Goal: Navigation & Orientation: Find specific page/section

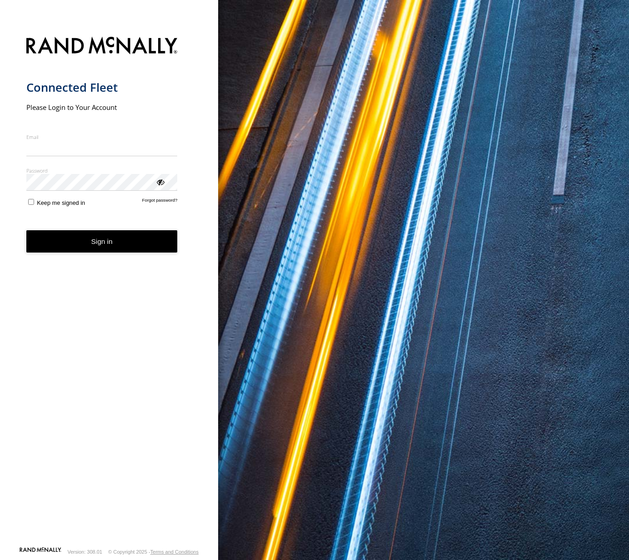
type input "**********"
click at [65, 253] on button "Sign in" at bounding box center [101, 241] width 151 height 22
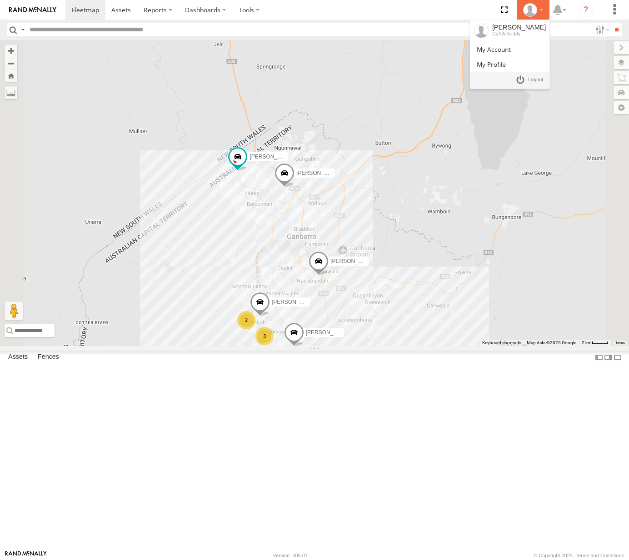
click at [539, 10] on div at bounding box center [533, 10] width 26 height 14
click at [516, 57] on link at bounding box center [509, 64] width 79 height 15
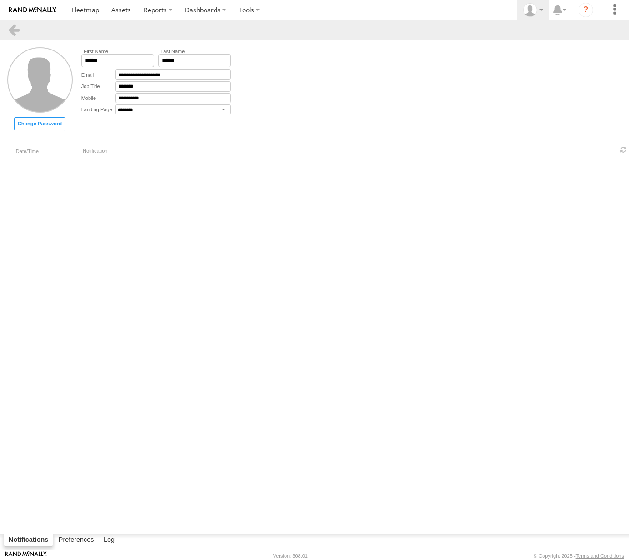
select select "********"
click at [540, 7] on div at bounding box center [533, 10] width 26 height 14
click at [510, 46] on span at bounding box center [493, 49] width 34 height 9
click at [205, 9] on label "Dashboards" at bounding box center [205, 10] width 54 height 20
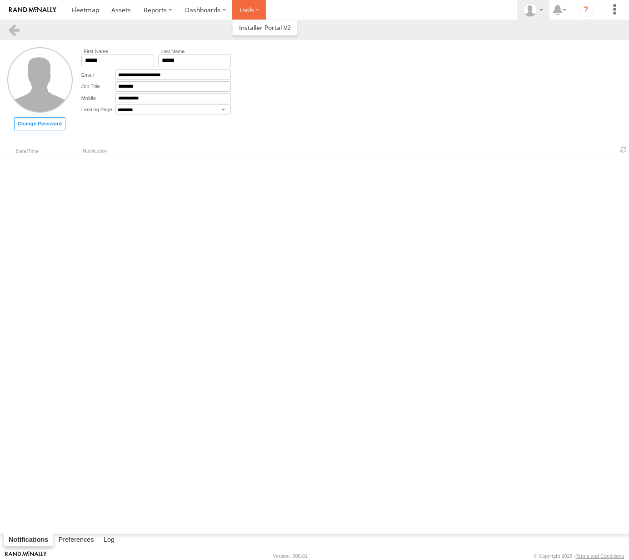
click at [256, 7] on label at bounding box center [249, 10] width 34 height 20
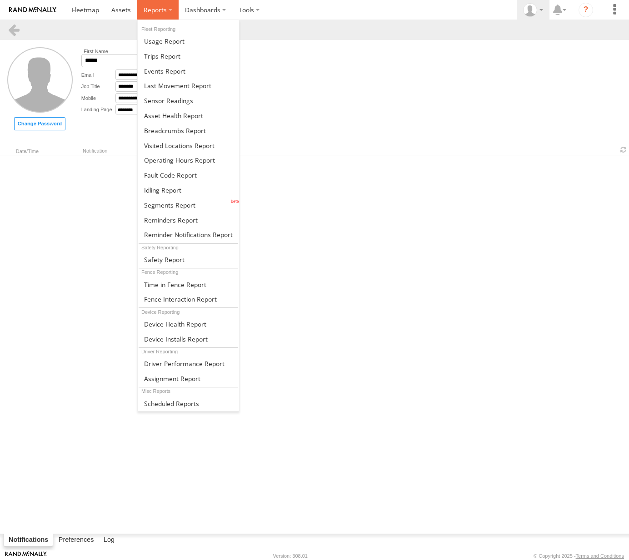
click at [156, 6] on span at bounding box center [155, 9] width 23 height 9
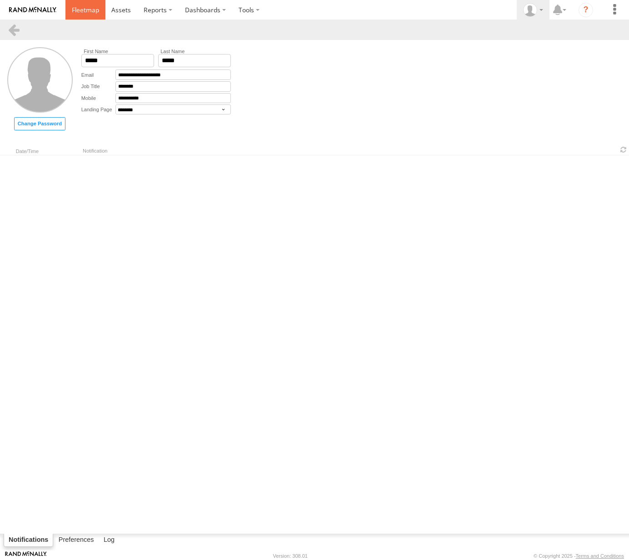
click at [91, 9] on span at bounding box center [85, 9] width 27 height 9
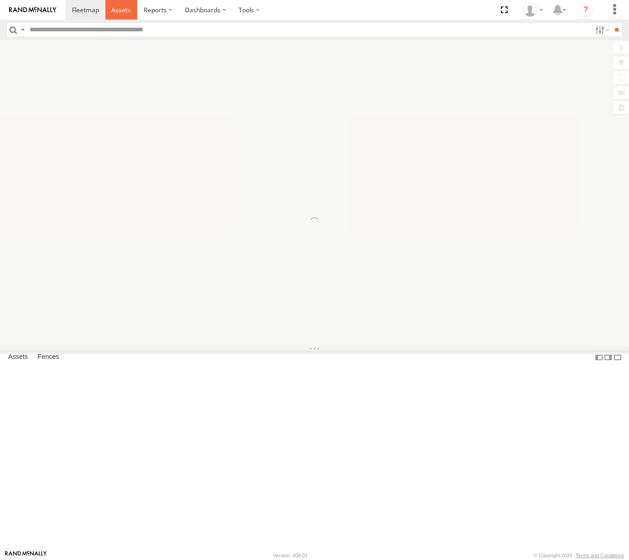
click at [123, 6] on span at bounding box center [121, 9] width 20 height 9
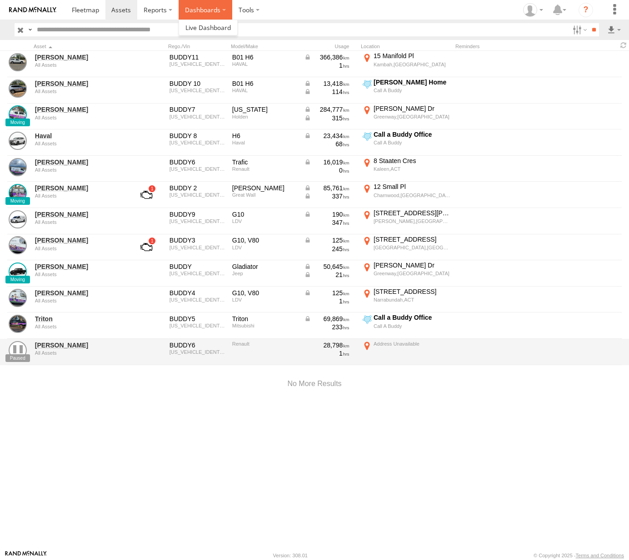
click at [203, 14] on label "Dashboards" at bounding box center [205, 10] width 54 height 20
click at [201, 27] on span at bounding box center [207, 27] width 45 height 9
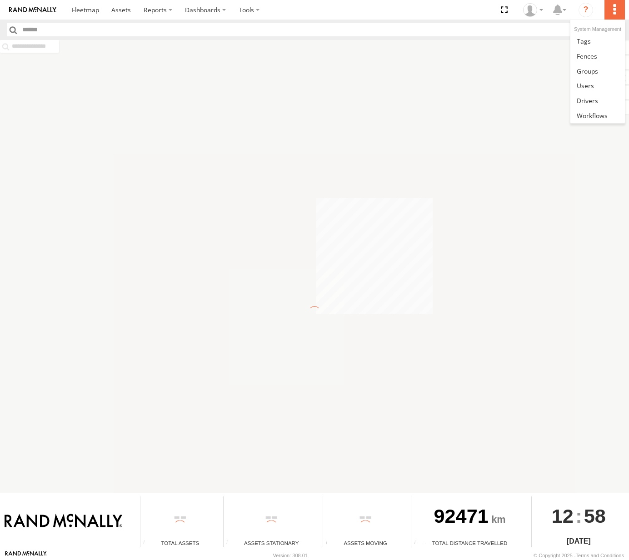
click at [617, 9] on label at bounding box center [614, 10] width 20 height 20
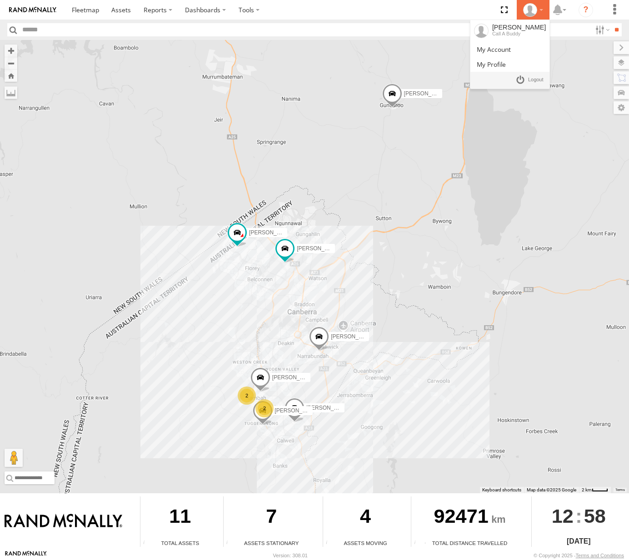
click at [537, 11] on div at bounding box center [533, 10] width 26 height 14
click at [510, 50] on span at bounding box center [493, 49] width 34 height 9
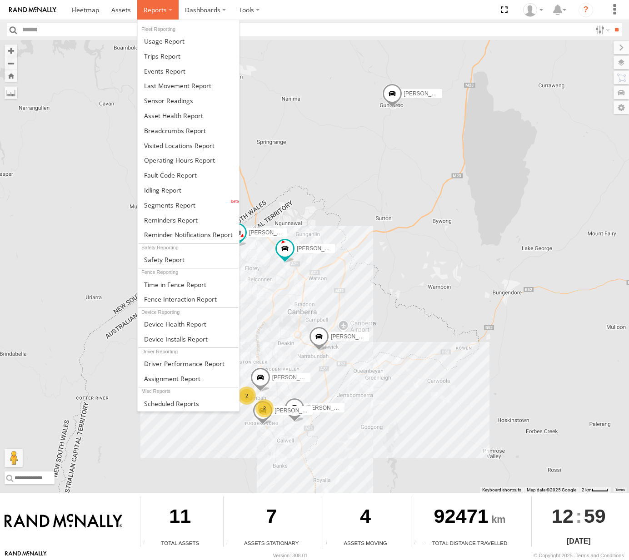
click at [167, 12] on label at bounding box center [157, 10] width 41 height 20
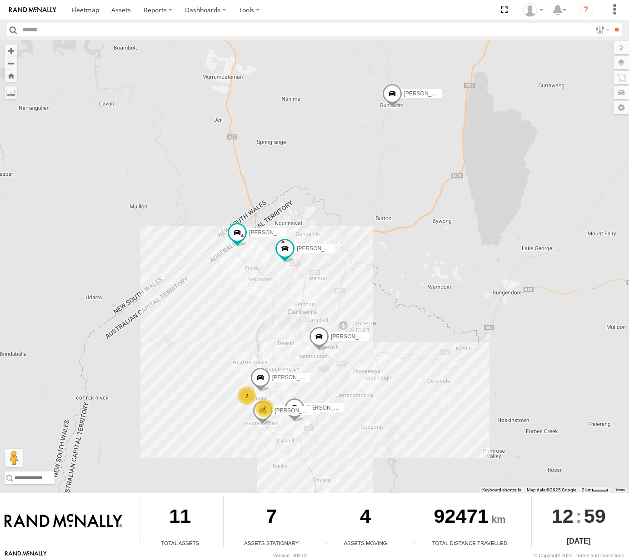
click at [516, 104] on div "Michael 2 2 Peter Kyle Andrew Chris Jamie Tom" at bounding box center [314, 266] width 629 height 453
